Goal: Complete application form

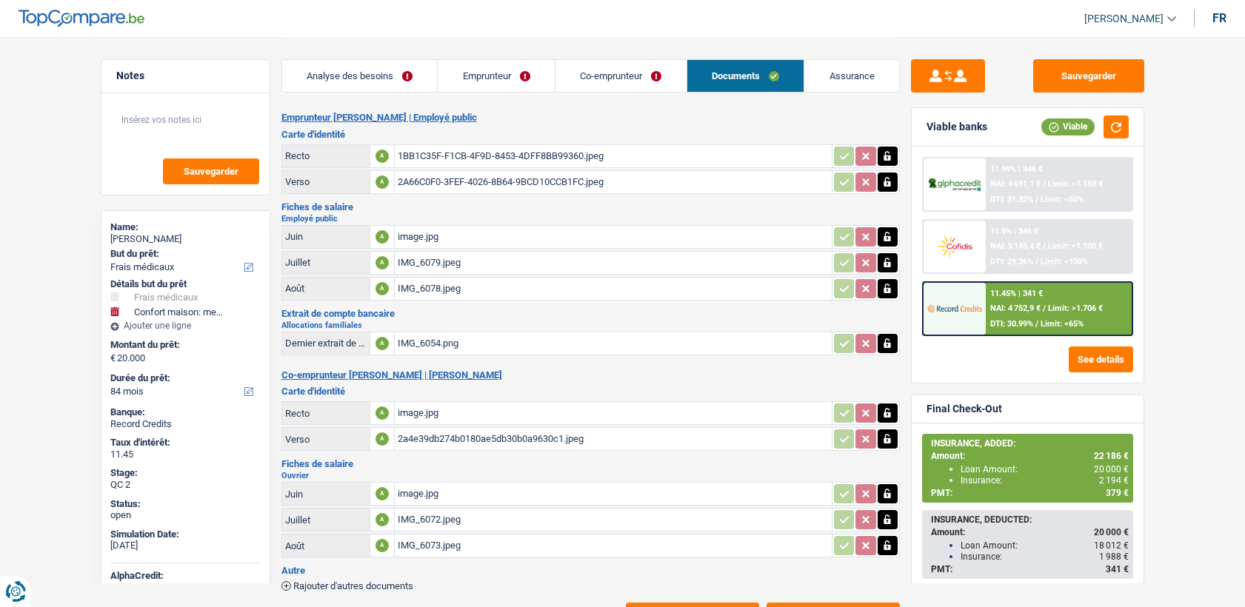
select select "medical"
select select "household"
select select "84"
click at [432, 176] on div "2A66C0F0-3FEF-4026-8B64-9BCD10CCB1FC.jpeg" at bounding box center [613, 182] width 431 height 22
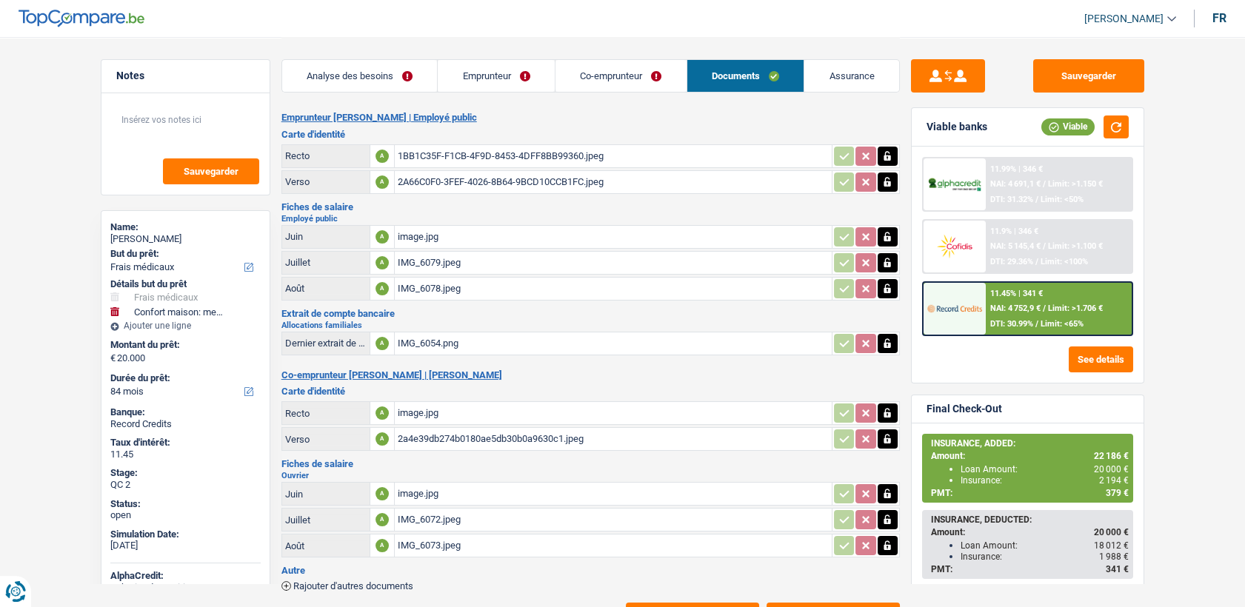
click at [409, 418] on div "image.jpg" at bounding box center [613, 413] width 431 height 22
click at [467, 435] on div "2a4e39db274b0180ae5db30b0a9630c1.jpeg" at bounding box center [613, 439] width 431 height 22
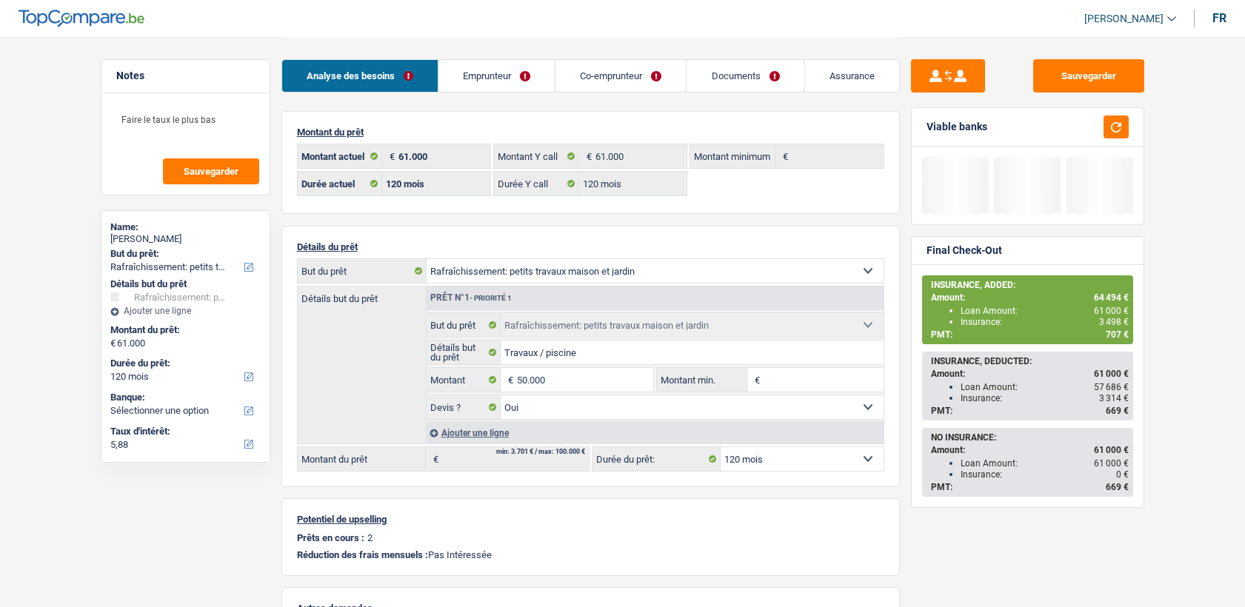
select select "houseOrGarden"
select select "120"
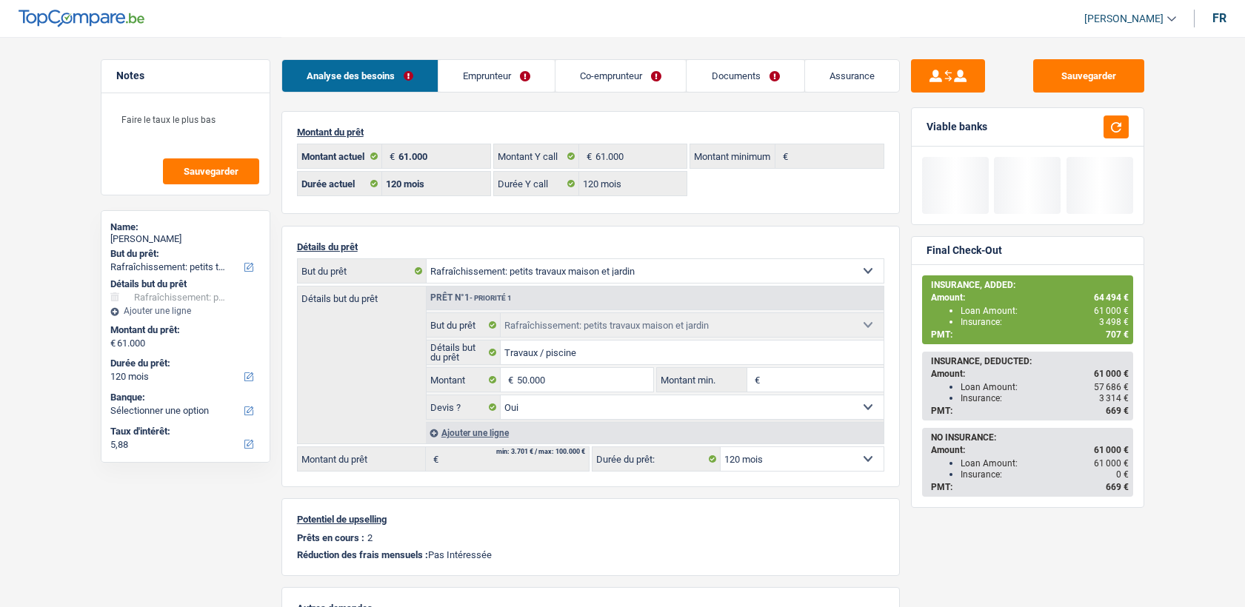
select select "houseOrGarden"
select select "yes"
select select "120"
select select "32"
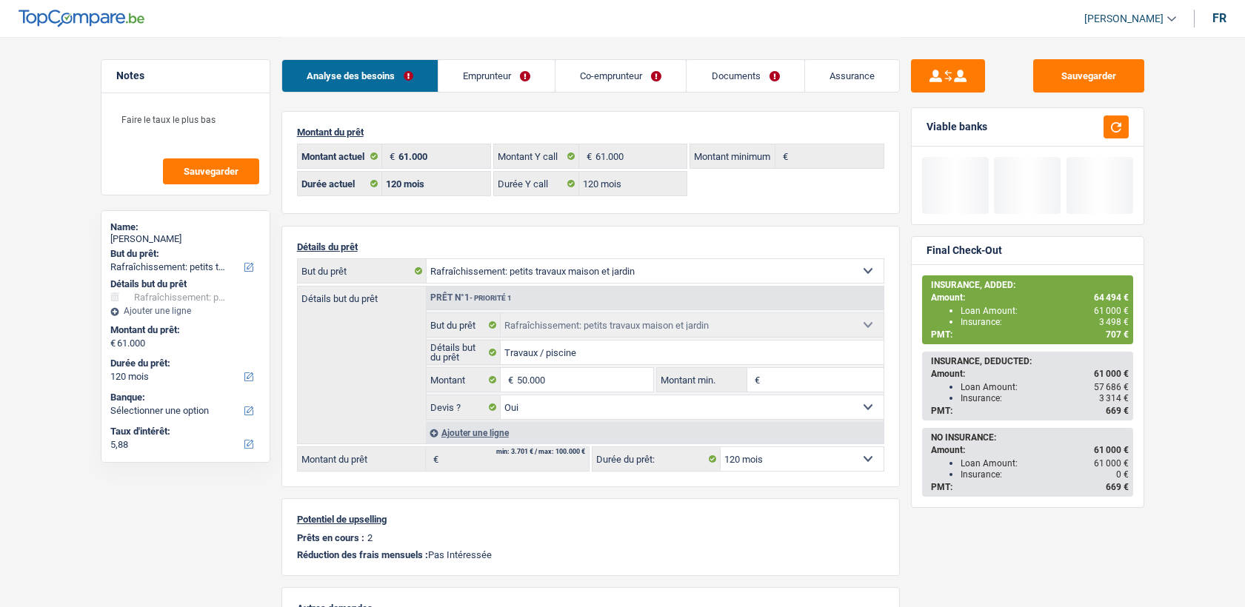
select select "single"
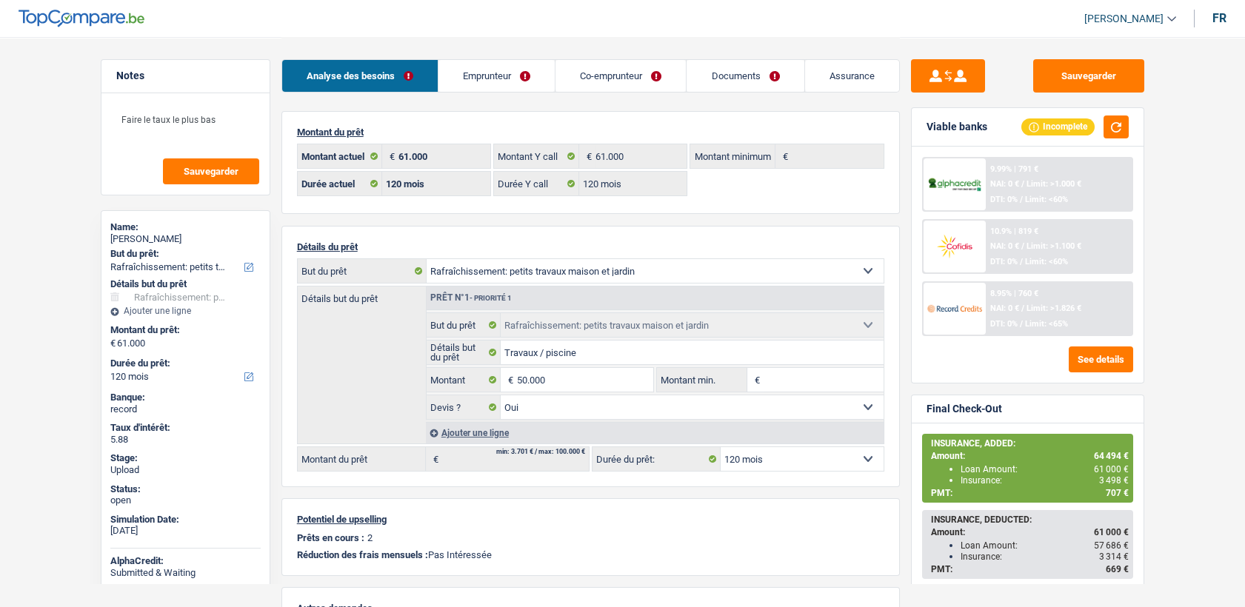
click at [490, 78] on link "Emprunteur" at bounding box center [496, 76] width 116 height 32
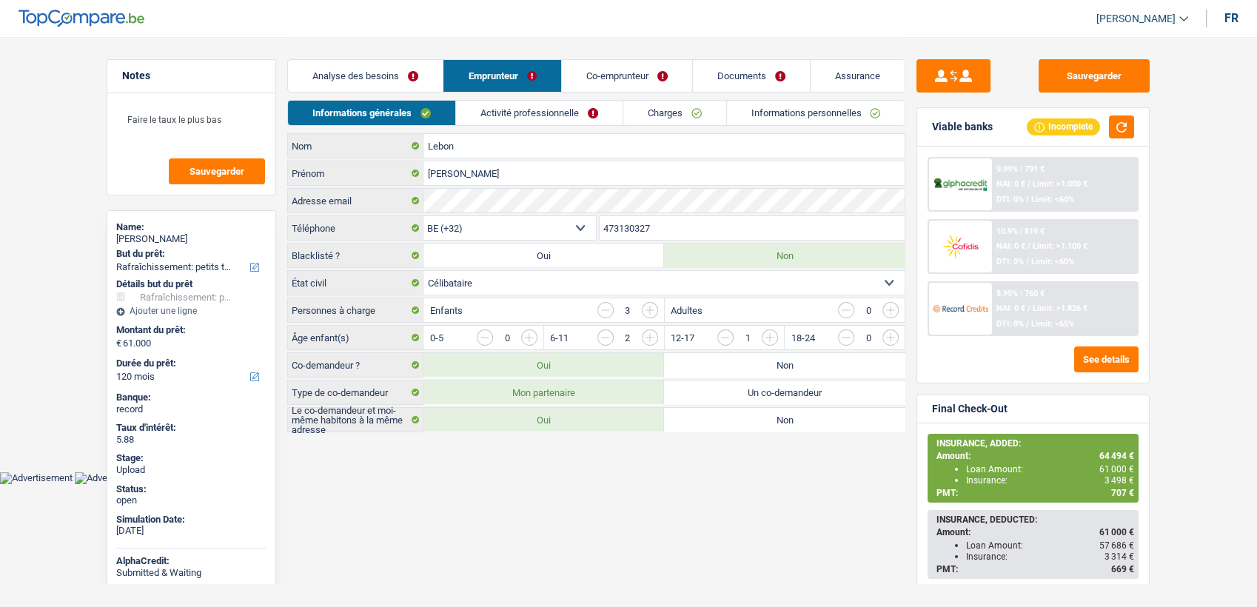
click at [488, 107] on link "Activité professionnelle" at bounding box center [539, 113] width 167 height 24
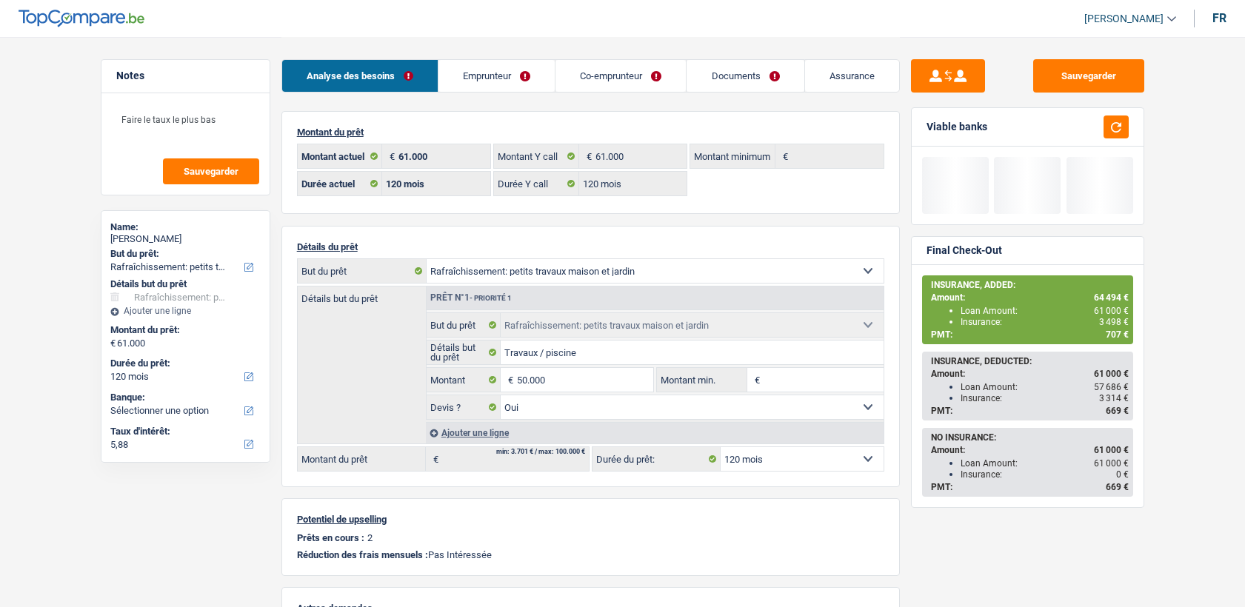
select select "houseOrGarden"
select select "120"
select select "32"
select select "single"
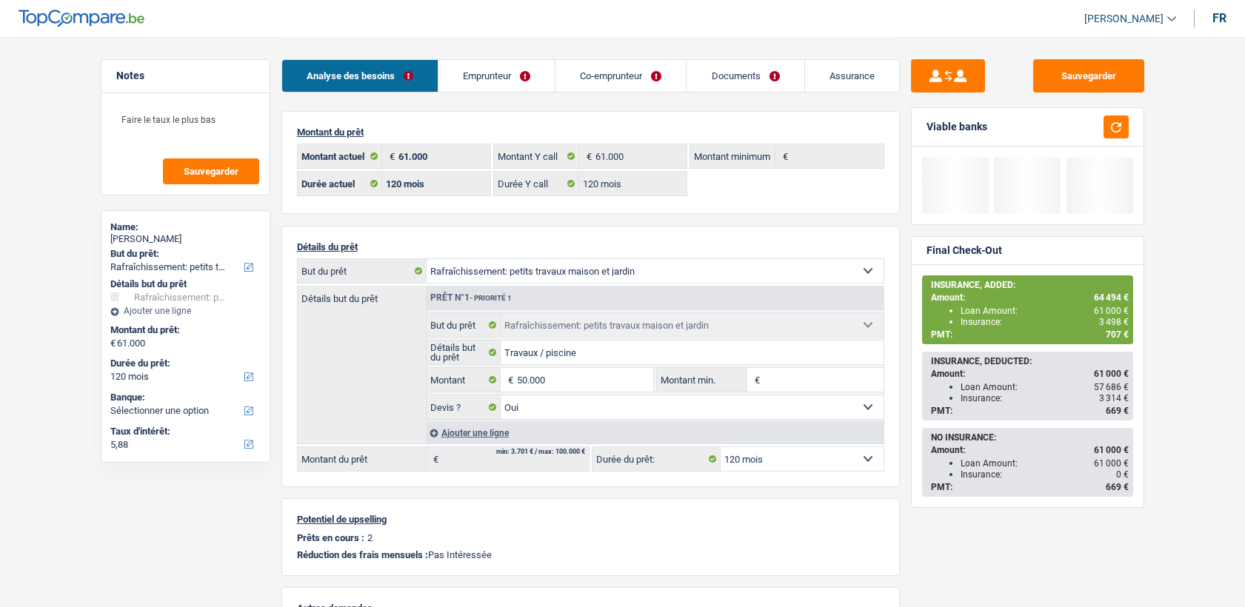
click at [533, 80] on link "Emprunteur" at bounding box center [496, 76] width 116 height 32
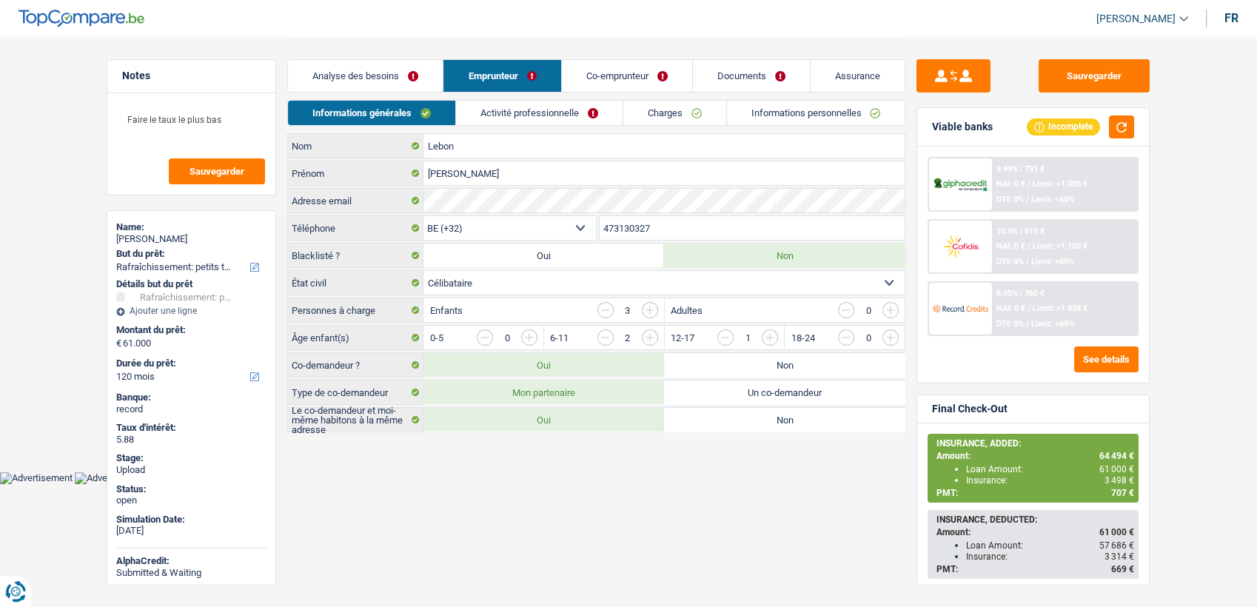
click at [749, 82] on link "Documents" at bounding box center [751, 76] width 117 height 32
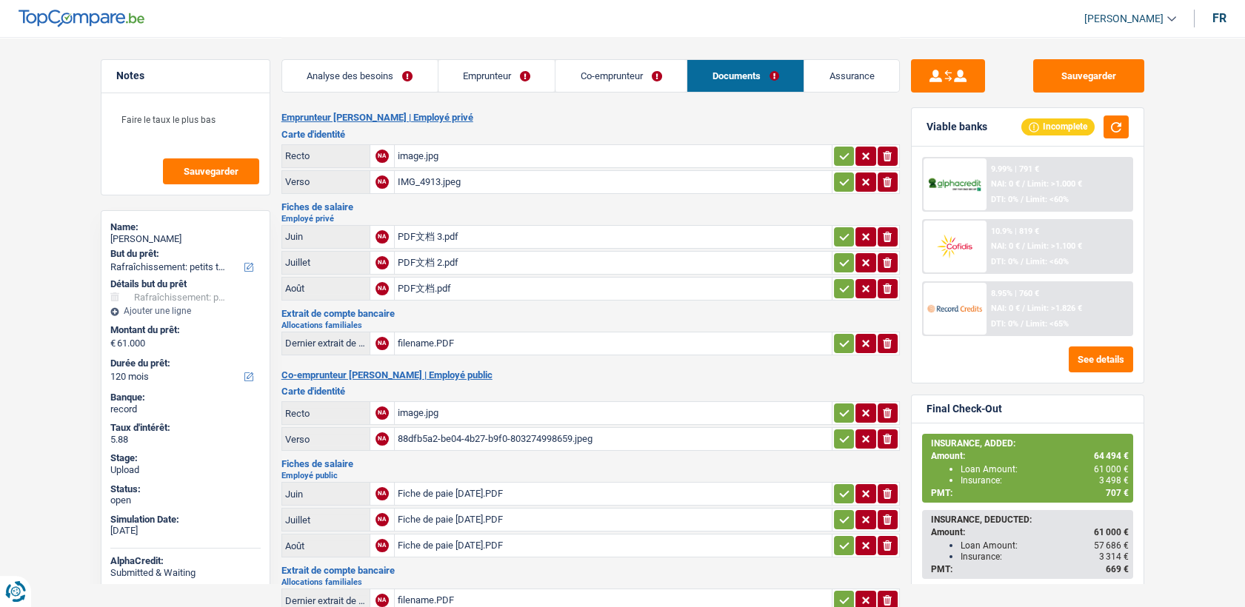
click at [422, 152] on div "image.jpg" at bounding box center [613, 156] width 431 height 22
click at [404, 408] on div "image.jpg" at bounding box center [613, 413] width 431 height 22
click at [435, 445] on div "88dfb5a2-be04-4b27-b9f0-803274998659.jpeg" at bounding box center [613, 439] width 431 height 22
click at [405, 492] on div "Fiche de paie [DATE].PDF" at bounding box center [613, 494] width 431 height 22
click at [410, 230] on div "PDF文档 3.pdf" at bounding box center [613, 237] width 431 height 22
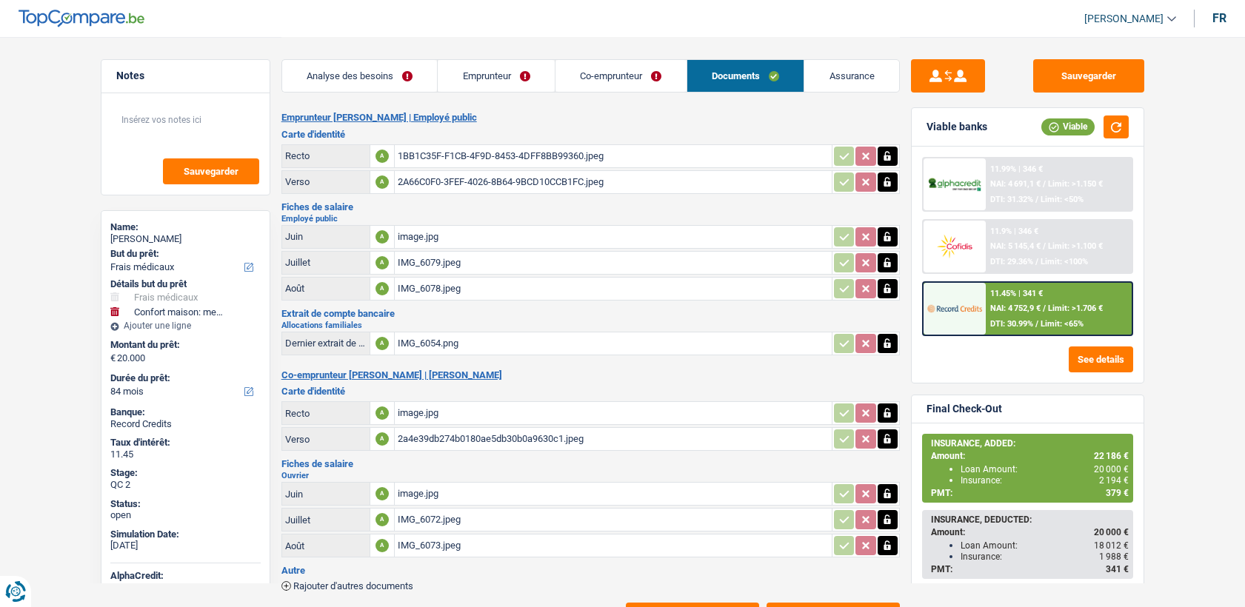
select select "medical"
select select "household"
select select "84"
